Goal: Navigation & Orientation: Find specific page/section

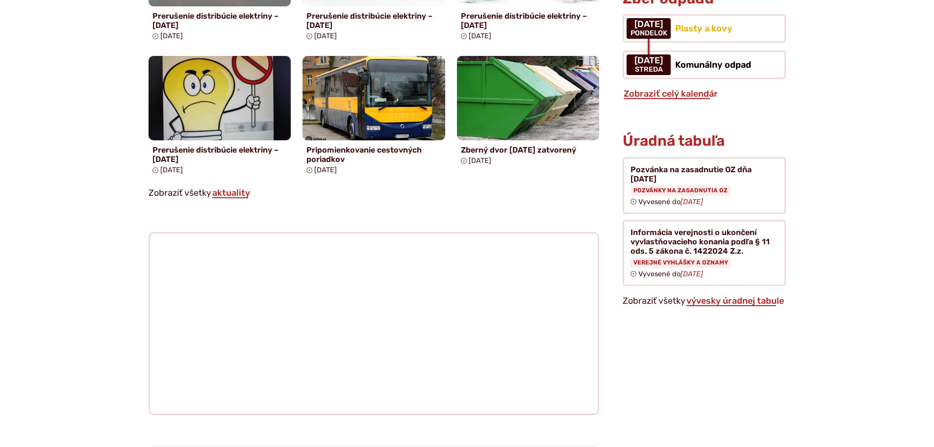
scroll to position [882, 0]
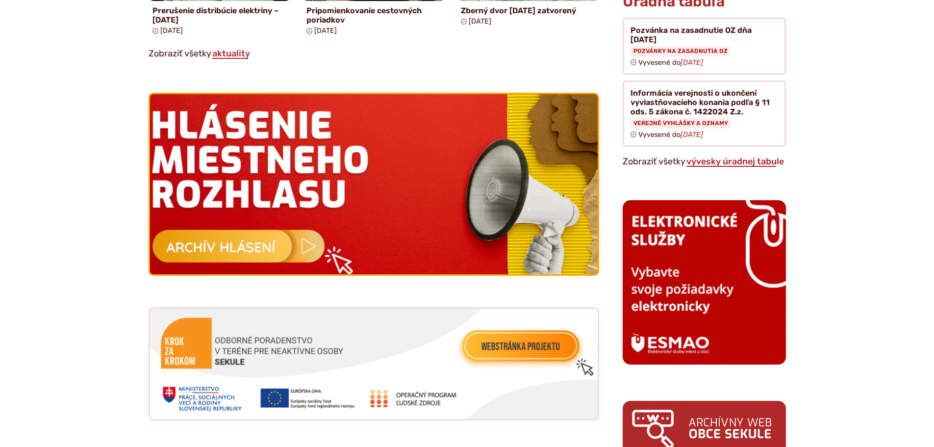
click at [265, 237] on img at bounding box center [373, 184] width 493 height 198
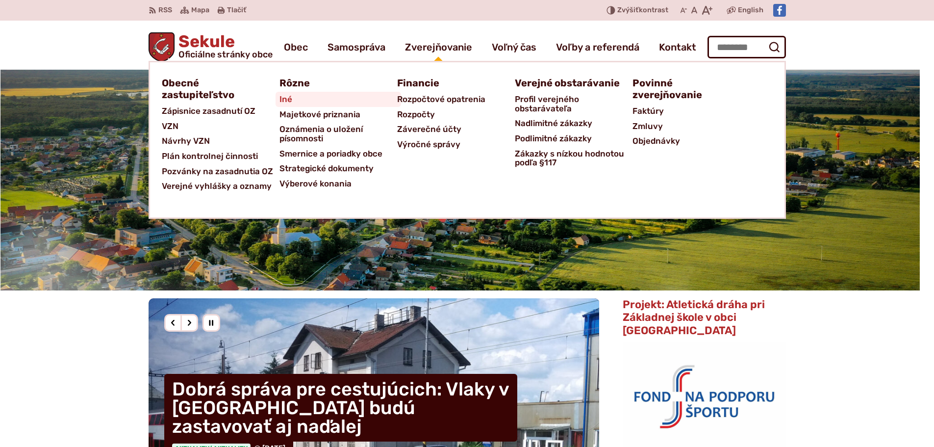
click at [293, 98] on link "Iné" at bounding box center [338, 99] width 118 height 15
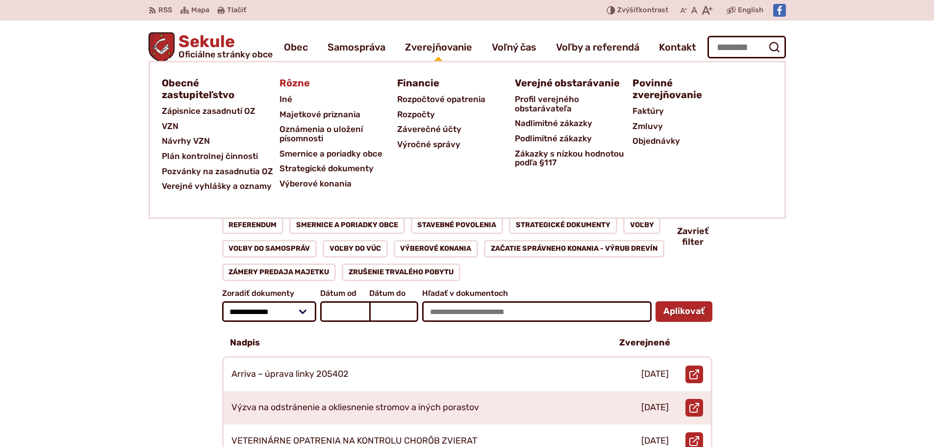
click at [290, 83] on span "Rôzne" at bounding box center [294, 83] width 30 height 18
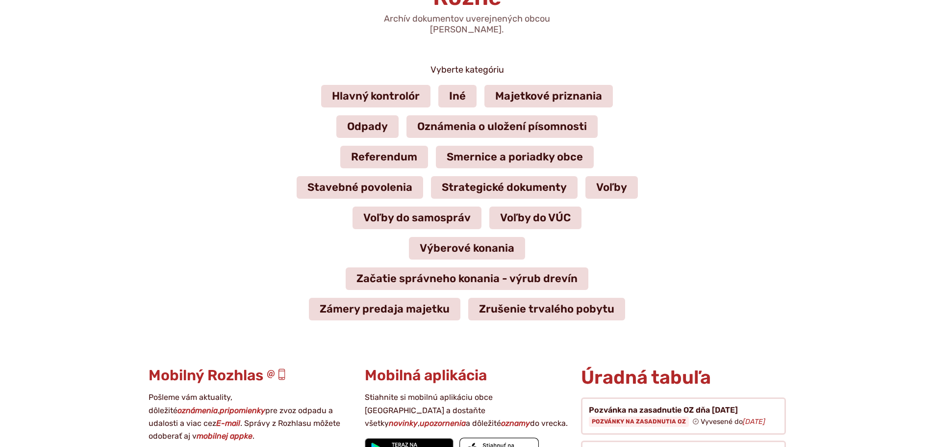
scroll to position [147, 0]
